Goal: Use online tool/utility: Use online tool/utility

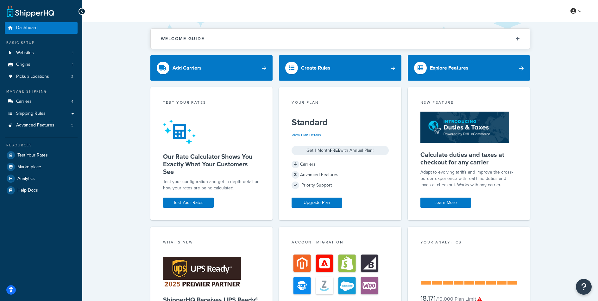
click at [98, 145] on div "Welcome Guide ShipperHQ: An Overview Carrier Setup Shipping Rules Overview Comm…" at bounding box center [340, 206] width 516 height 369
click at [47, 54] on link "Websites 1" at bounding box center [41, 53] width 73 height 12
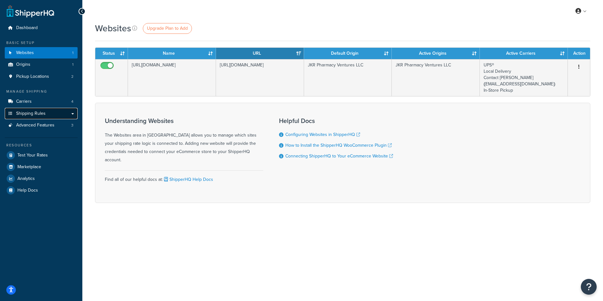
click at [72, 114] on link "Shipping Rules" at bounding box center [41, 114] width 73 height 12
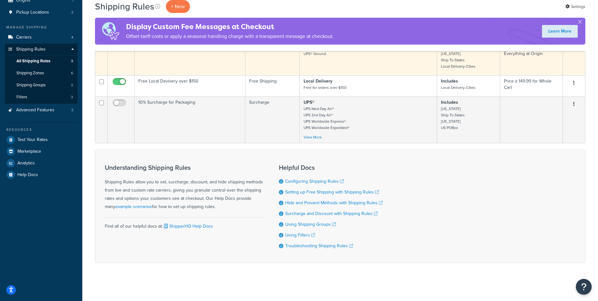
scroll to position [67, 0]
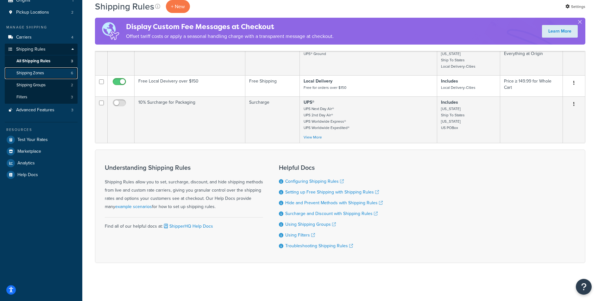
click at [33, 71] on span "Shipping Zones" at bounding box center [30, 73] width 28 height 5
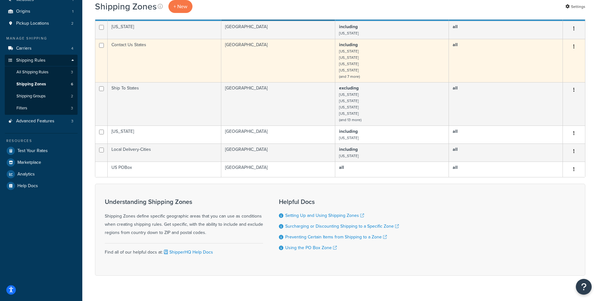
scroll to position [55, 0]
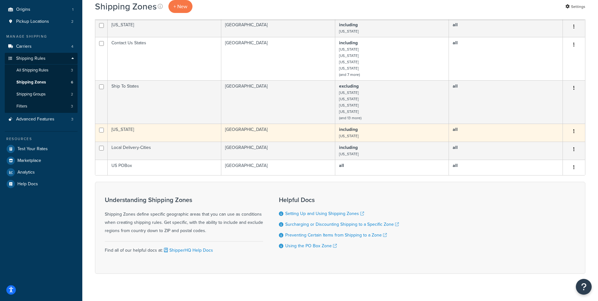
click at [575, 132] on button "button" at bounding box center [574, 132] width 9 height 10
click at [136, 135] on td "Puerto Rico" at bounding box center [165, 133] width 114 height 18
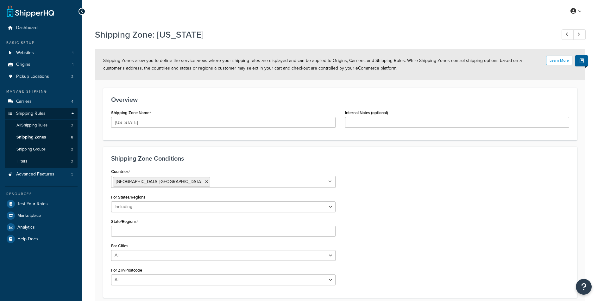
select select "including"
click at [26, 79] on span "Pickup Locations" at bounding box center [32, 76] width 33 height 5
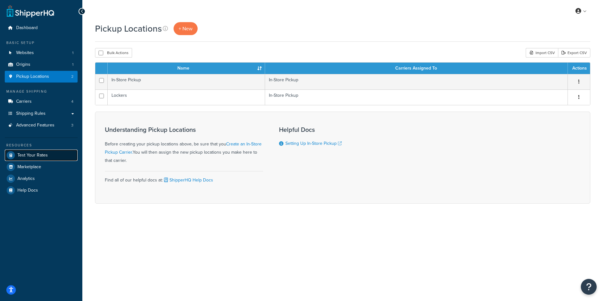
click at [34, 155] on span "Test Your Rates" at bounding box center [32, 155] width 30 height 5
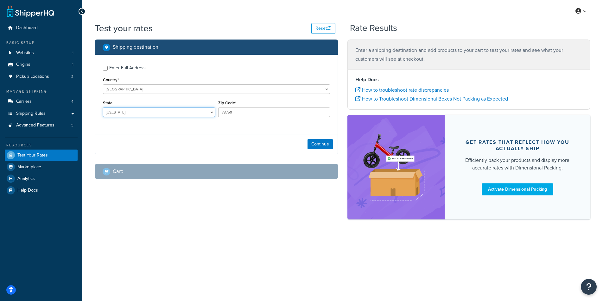
click at [152, 113] on select "Alabama Alaska American Samoa Arizona Arkansas Armed Forces Americas Armed Forc…" at bounding box center [159, 112] width 112 height 9
select select "VA"
click at [103, 108] on select "Alabama Alaska American Samoa Arizona Arkansas Armed Forces Americas Armed Forc…" at bounding box center [159, 112] width 112 height 9
drag, startPoint x: 243, startPoint y: 113, endPoint x: 212, endPoint y: 113, distance: 30.7
click at [212, 113] on div "State Alabama Alaska American Samoa Arizona Arkansas Armed Forces Americas Arme…" at bounding box center [216, 110] width 230 height 23
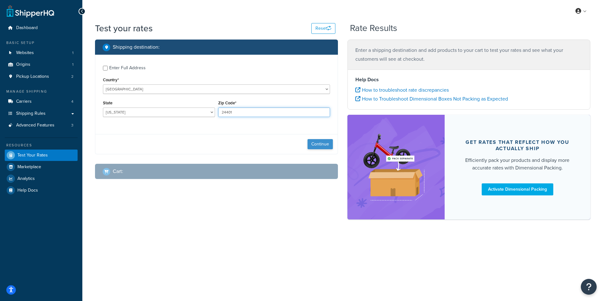
type input "24401"
click at [320, 147] on button "Continue" at bounding box center [319, 144] width 25 height 10
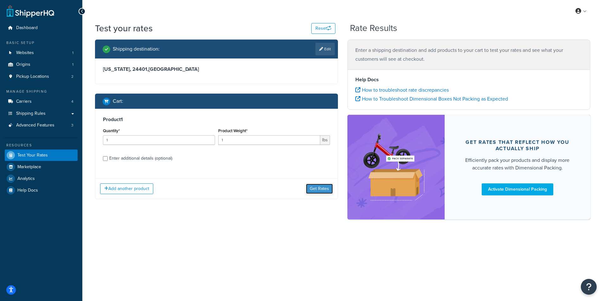
click at [313, 189] on button "Get Rates" at bounding box center [319, 189] width 27 height 10
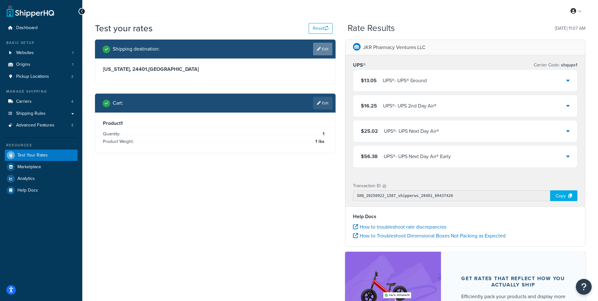
click at [319, 50] on icon at bounding box center [319, 49] width 4 height 4
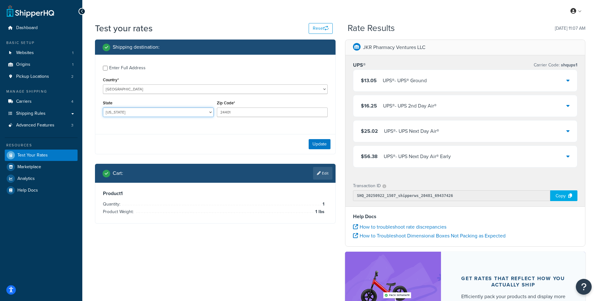
click at [131, 113] on select "Alabama Alaska American Samoa Arizona Arkansas Armed Forces Americas Armed Forc…" at bounding box center [158, 112] width 111 height 9
select select "PR"
click at [103, 108] on select "Alabama Alaska American Samoa Arizona Arkansas Armed Forces Americas Armed Forc…" at bounding box center [158, 112] width 111 height 9
drag, startPoint x: 232, startPoint y: 112, endPoint x: 211, endPoint y: 110, distance: 21.0
click at [211, 110] on div "State Alabama Alaska American Samoa Arizona Arkansas Armed Forces Americas Arme…" at bounding box center [215, 110] width 228 height 23
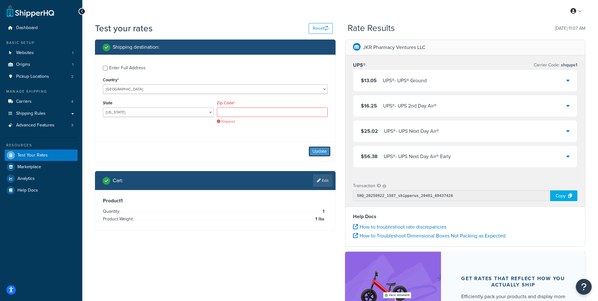
click at [318, 144] on div "Update" at bounding box center [215, 152] width 240 height 20
click at [299, 115] on input "Zip Code*" at bounding box center [272, 112] width 111 height 9
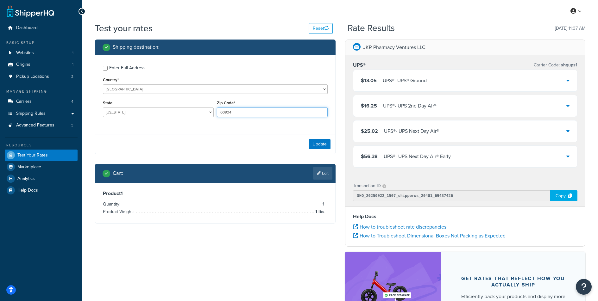
type input "00934"
click at [318, 145] on button "Update" at bounding box center [320, 144] width 22 height 10
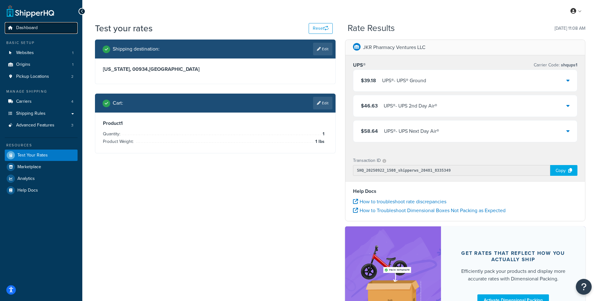
click at [29, 29] on span "Dashboard" at bounding box center [27, 27] width 22 height 5
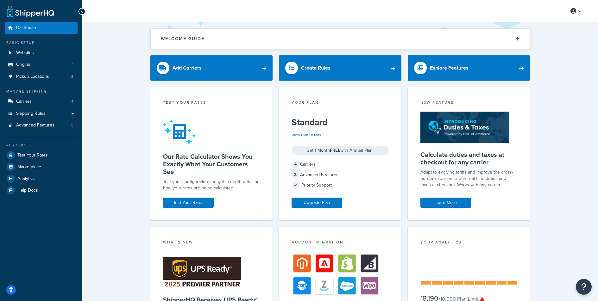
click at [107, 76] on div "Welcome Guide ShipperHQ: An Overview Carrier Setup Shipping Rules Overview Comm…" at bounding box center [340, 206] width 516 height 369
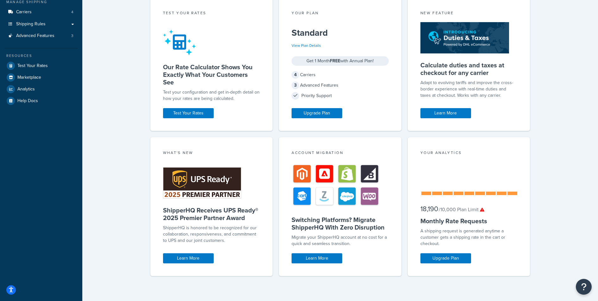
scroll to position [90, 0]
click at [482, 210] on icon at bounding box center [482, 209] width 4 height 4
